Goal: Browse casually

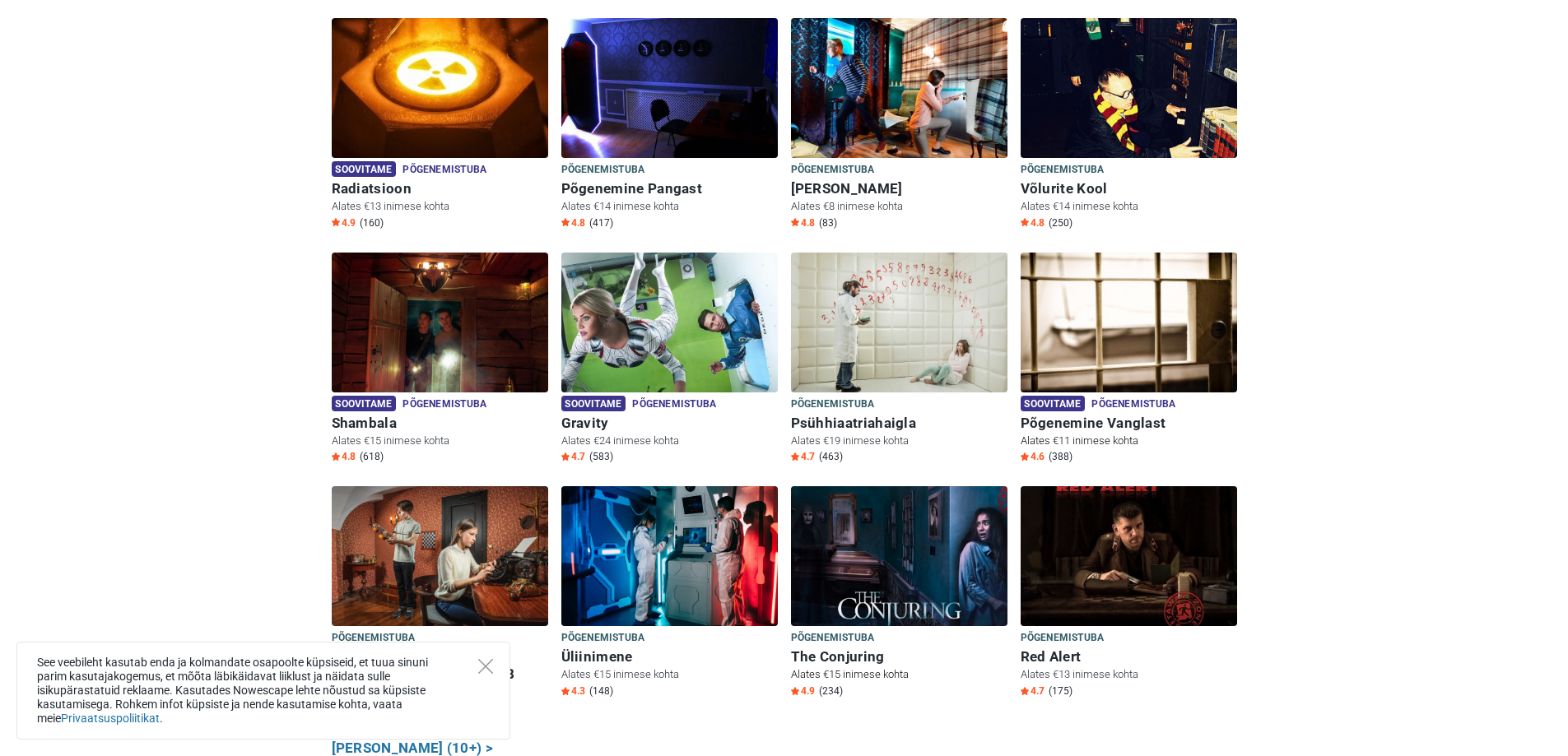
scroll to position [576, 0]
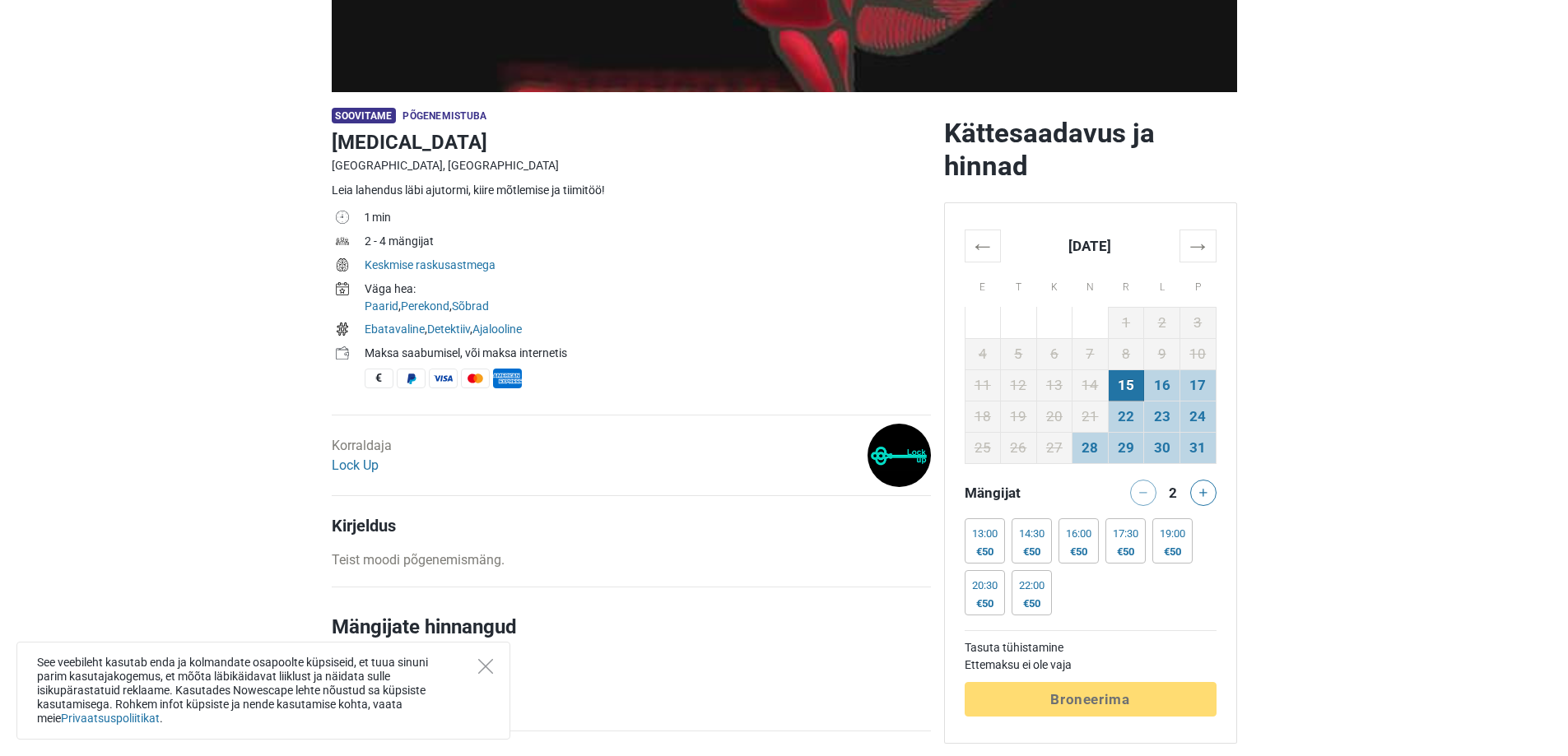
scroll to position [411, 0]
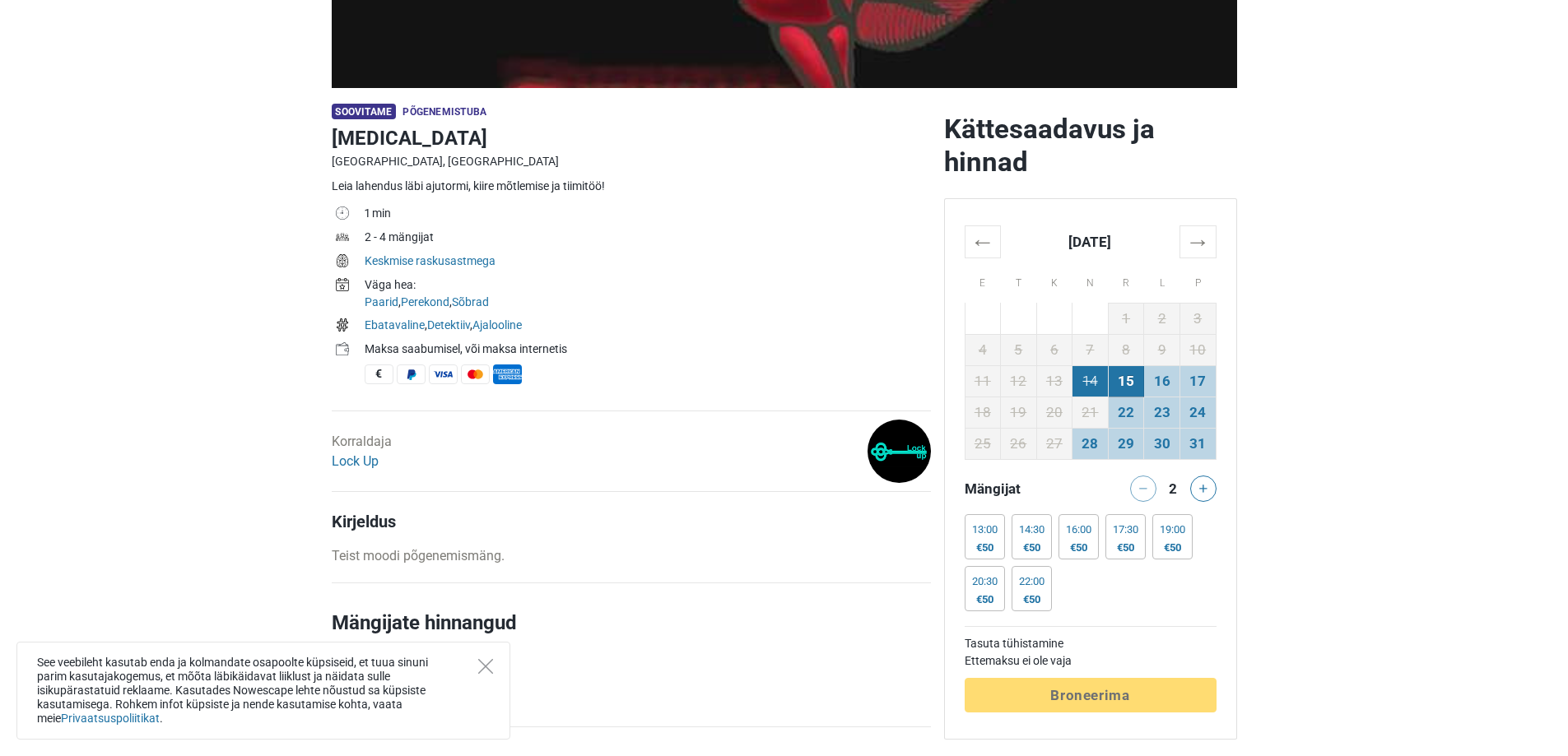
click at [1099, 383] on td "14" at bounding box center [1090, 380] width 37 height 31
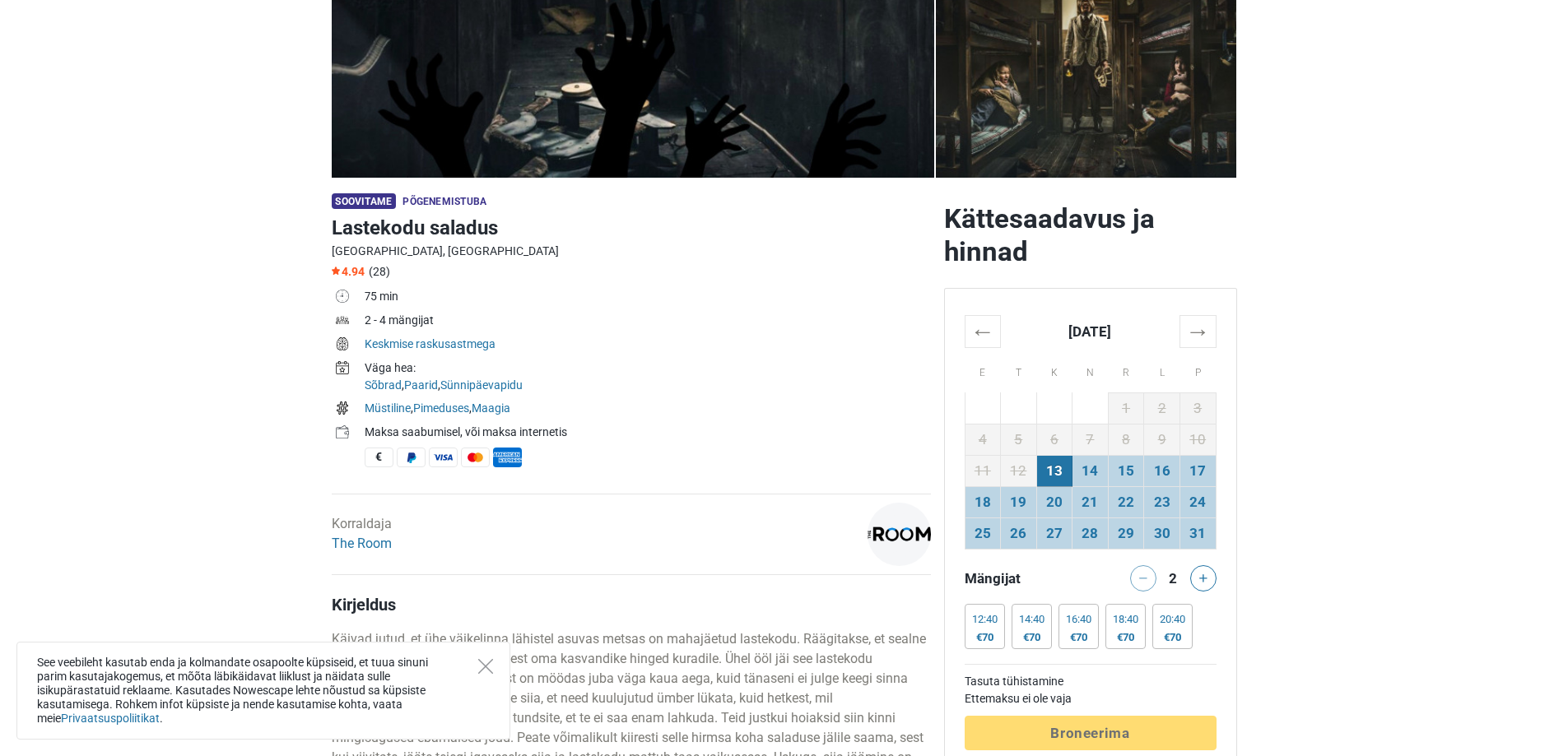
scroll to position [329, 0]
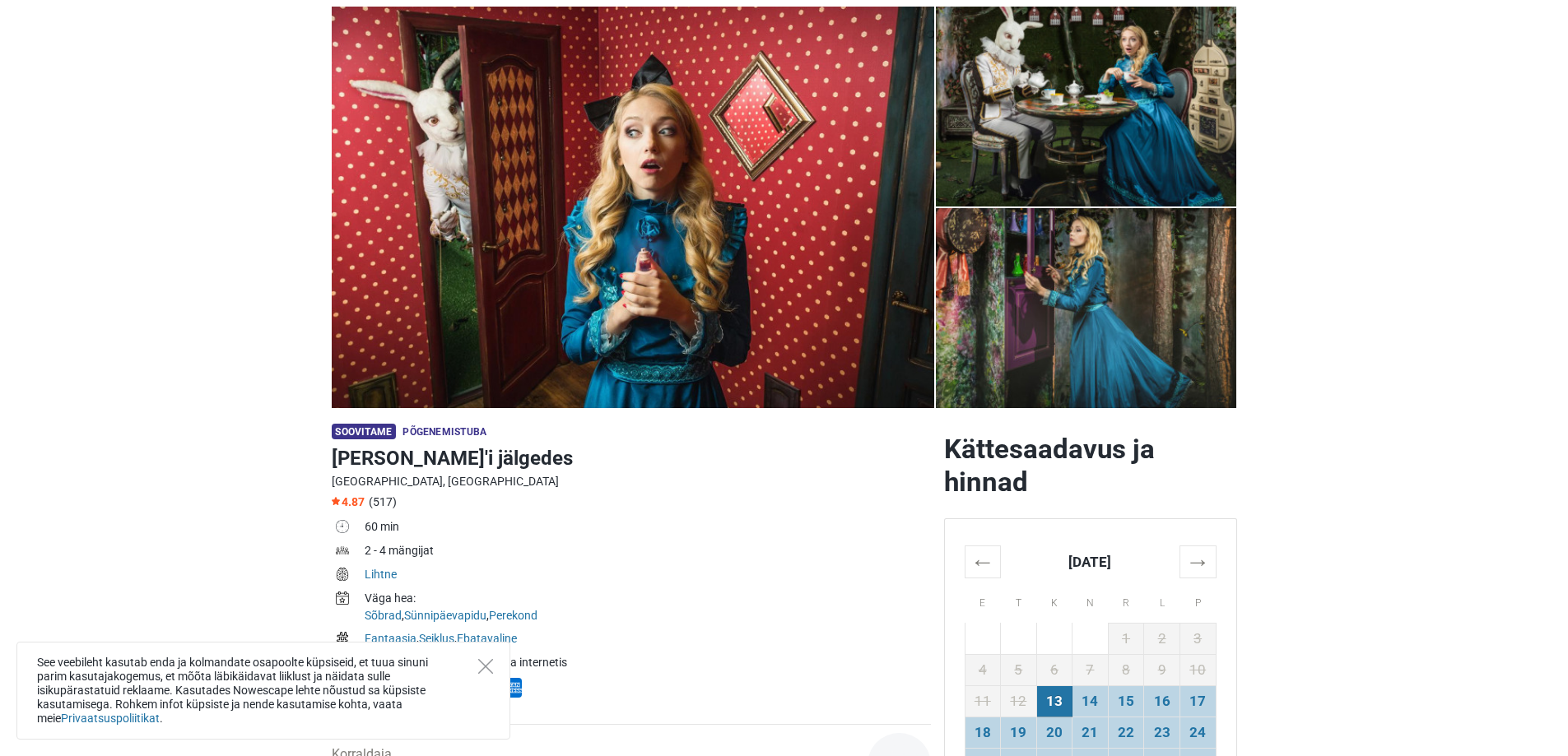
scroll to position [329, 0]
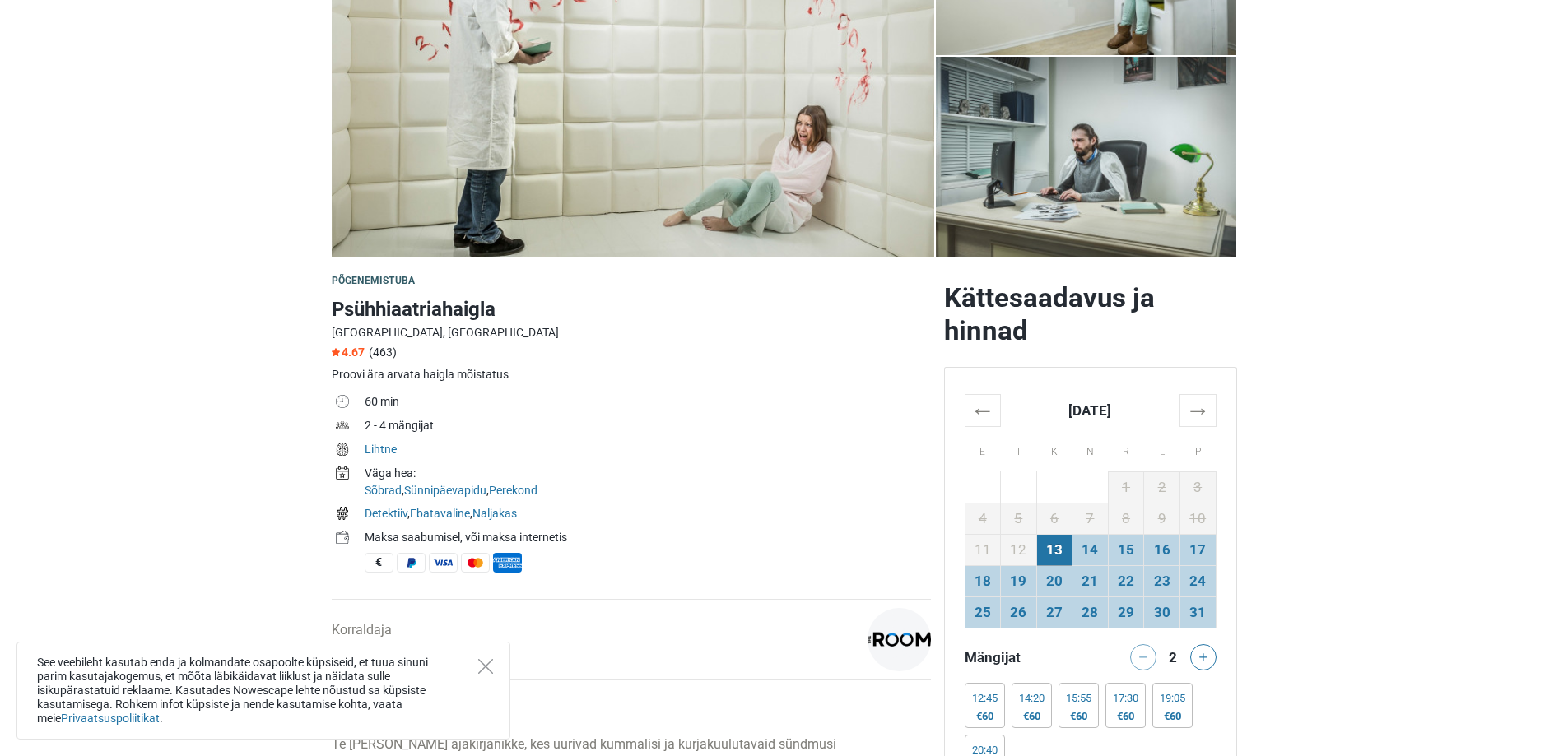
scroll to position [247, 0]
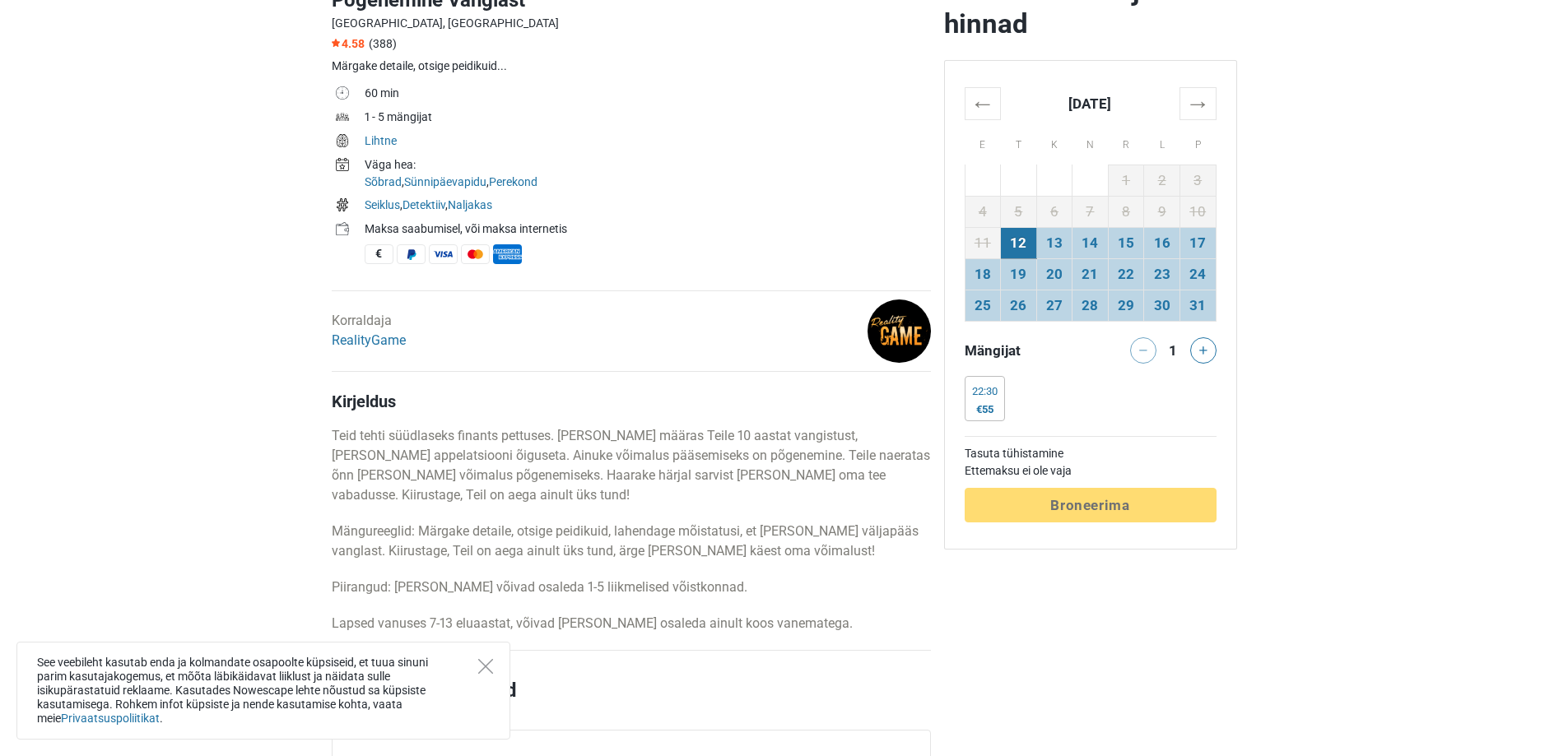
scroll to position [576, 0]
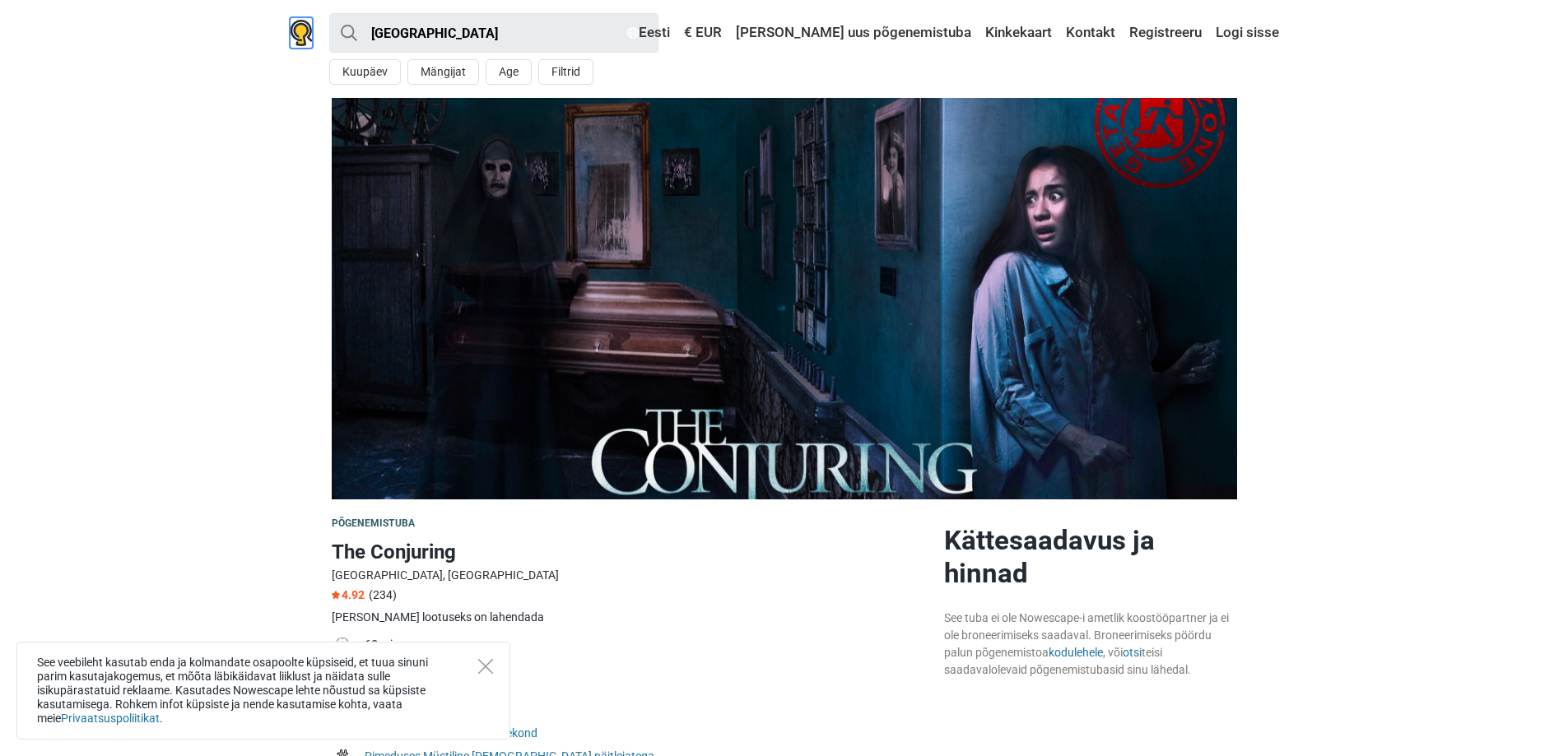
click at [298, 30] on img at bounding box center [301, 32] width 23 height 26
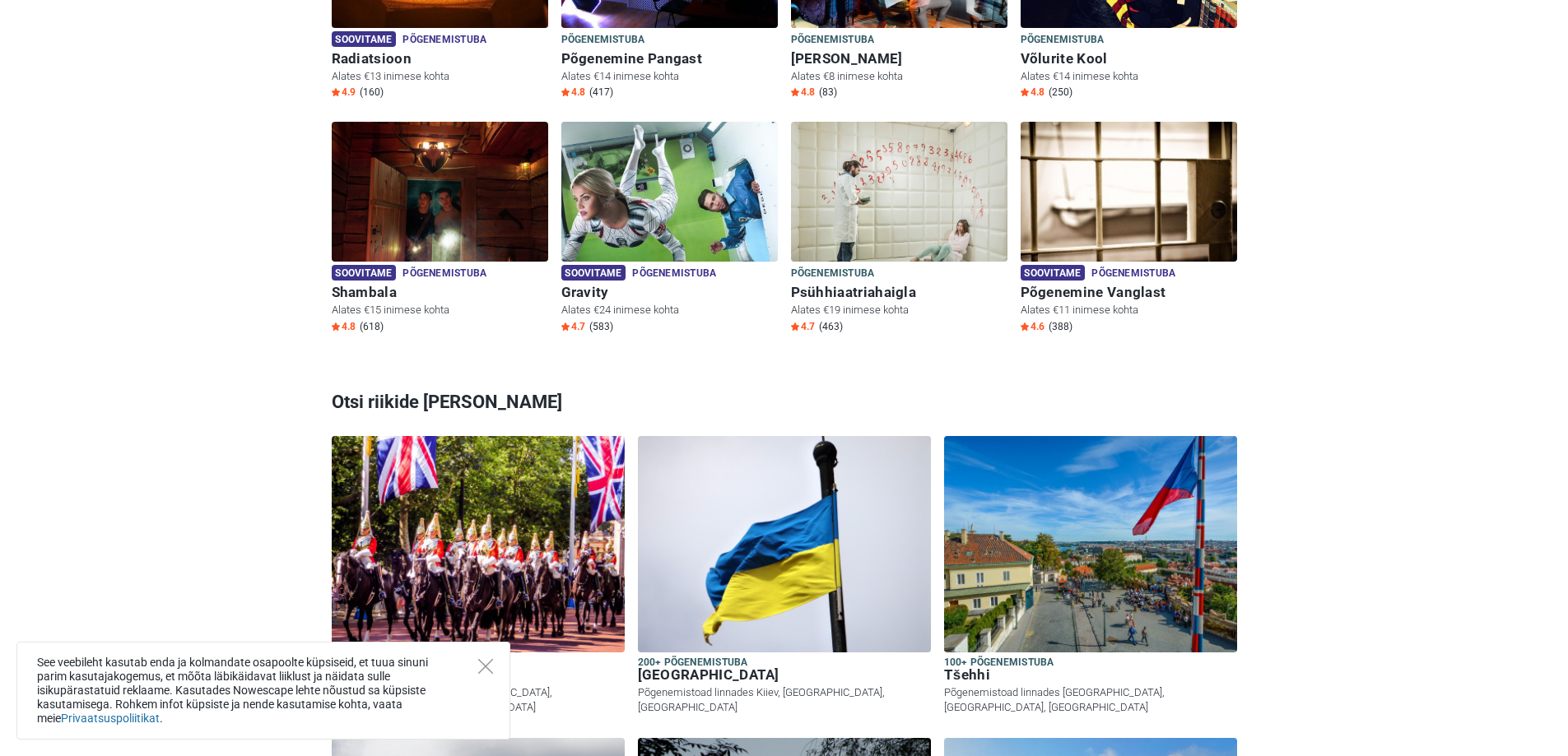
scroll to position [905, 0]
